Goal: Task Accomplishment & Management: Manage account settings

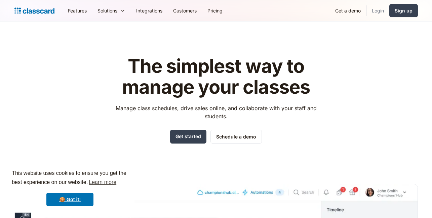
click at [383, 10] on link "Login" at bounding box center [378, 10] width 23 height 15
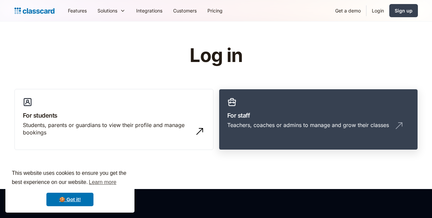
click at [265, 122] on div "Teachers, coaches or admins to manage and grow their classes" at bounding box center [308, 124] width 162 height 7
